Goal: Task Accomplishment & Management: Manage account settings

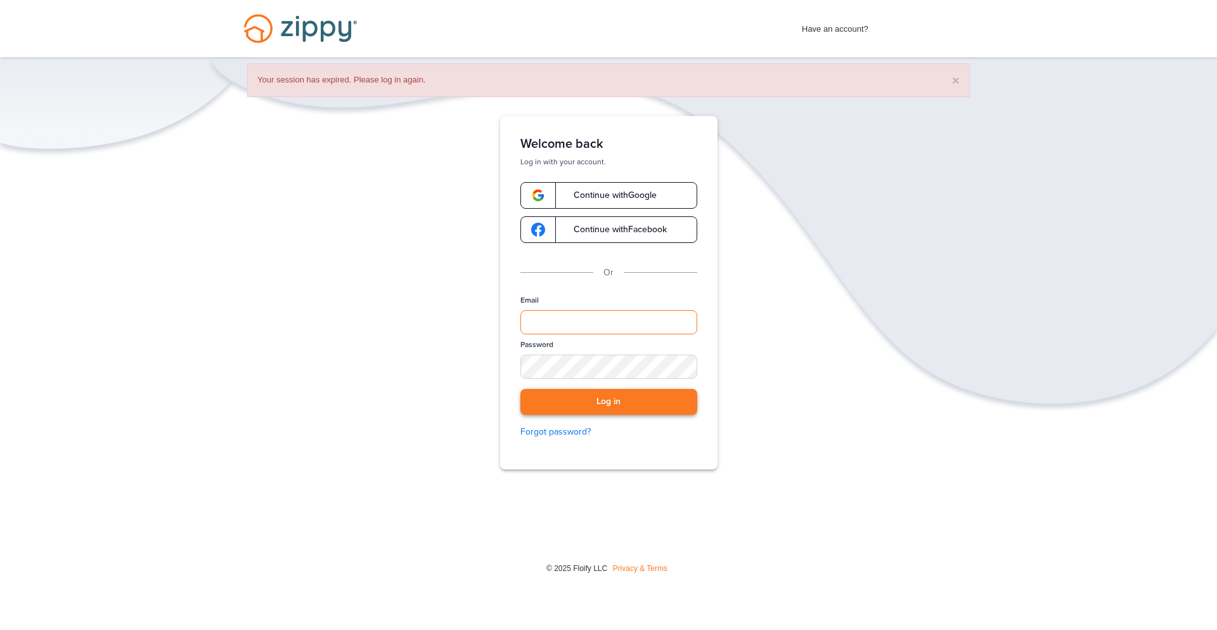
type input "**********"
click at [655, 398] on button "Log in" at bounding box center [609, 402] width 177 height 26
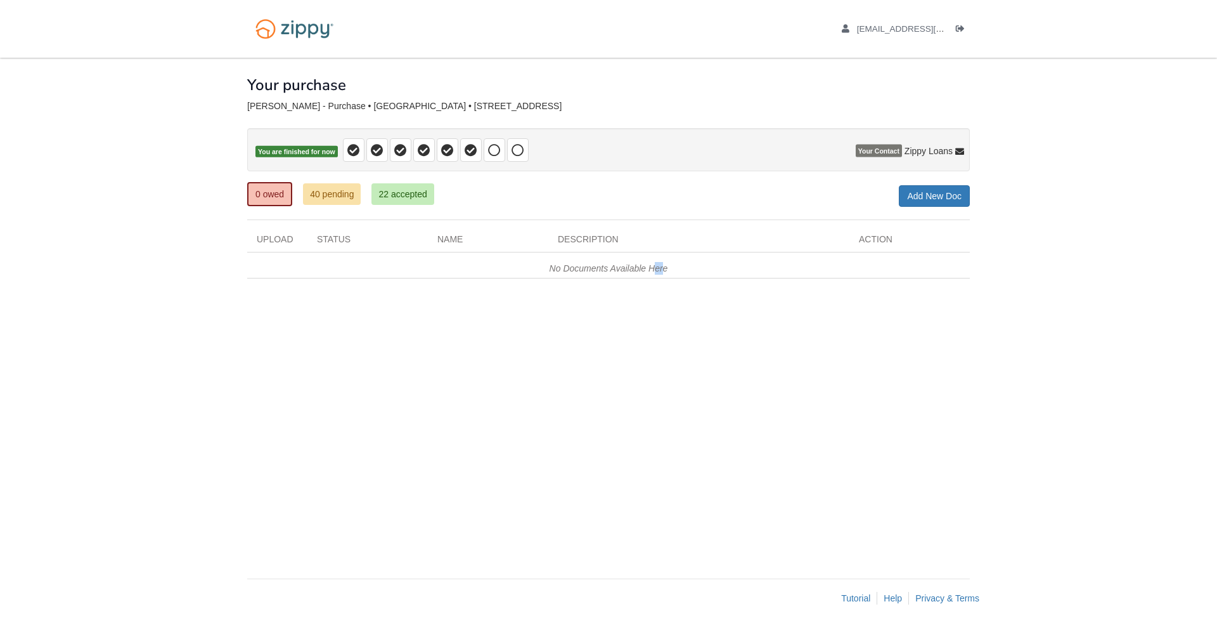
drag, startPoint x: 0, startPoint y: 0, endPoint x: 662, endPoint y: 400, distance: 773.5
click at [662, 400] on div "× × × Pending Add Document Notice document will be included in the email sent t…" at bounding box center [608, 312] width 723 height 508
drag, startPoint x: 662, startPoint y: 400, endPoint x: 644, endPoint y: 412, distance: 22.0
click at [644, 412] on div "× × × Pending Add Document Notice document will be included in the email sent t…" at bounding box center [608, 312] width 723 height 508
